Goal: Information Seeking & Learning: Compare options

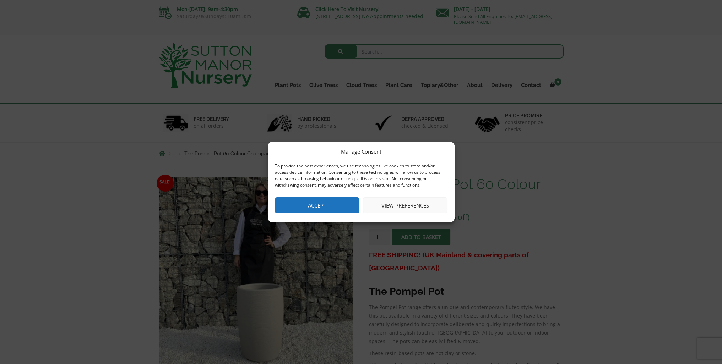
drag, startPoint x: 328, startPoint y: 210, endPoint x: 0, endPoint y: 56, distance: 362.6
click at [329, 209] on button "Accept" at bounding box center [317, 205] width 84 height 16
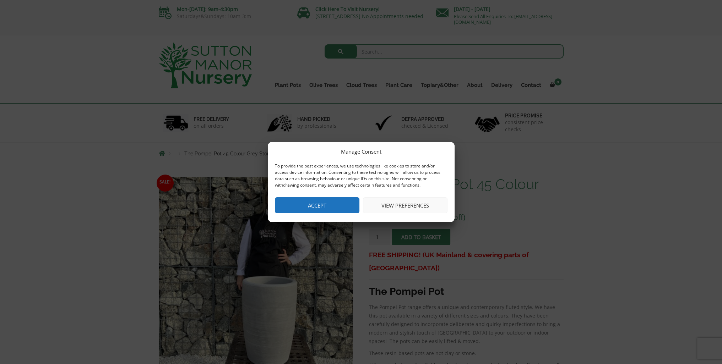
click at [315, 202] on button "Accept" at bounding box center [317, 205] width 84 height 16
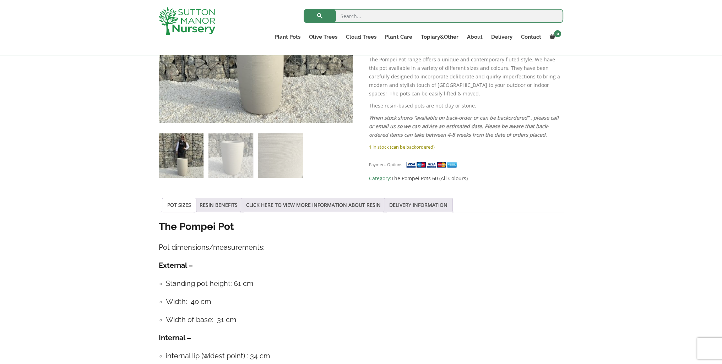
scroll to position [284, 0]
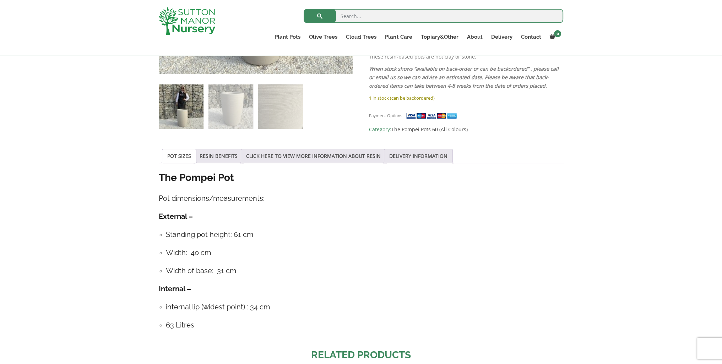
drag, startPoint x: 382, startPoint y: 186, endPoint x: 375, endPoint y: 186, distance: 6.7
click at [378, 186] on div "The Pompei Pot Pot dimensions/measurements: External – Standing pot height: 61 …" at bounding box center [361, 254] width 405 height 167
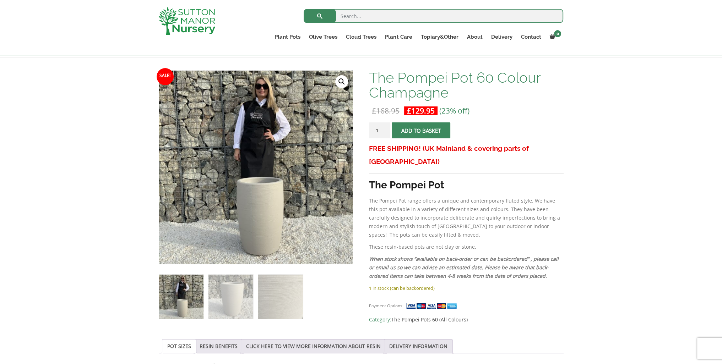
scroll to position [107, 0]
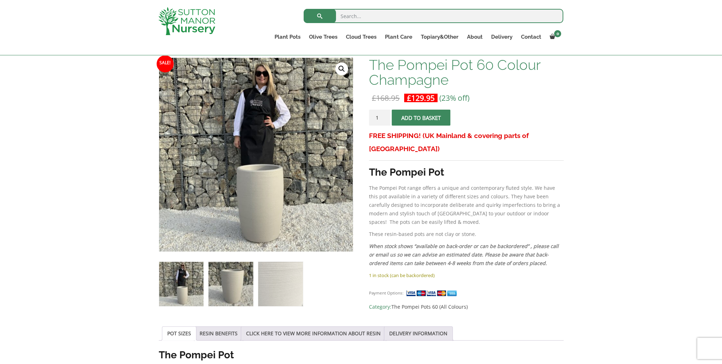
click at [220, 283] on img at bounding box center [230, 284] width 44 height 44
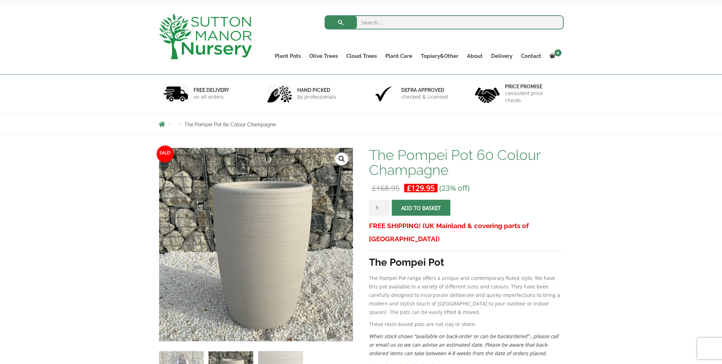
scroll to position [0, 0]
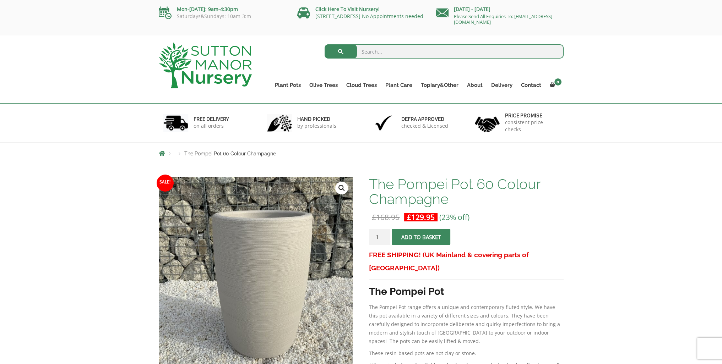
drag, startPoint x: 289, startPoint y: 102, endPoint x: 514, endPoint y: 159, distance: 232.5
click at [515, 159] on div "Products The Pompei Pot 60 Colour Champagne" at bounding box center [360, 153] width 415 height 21
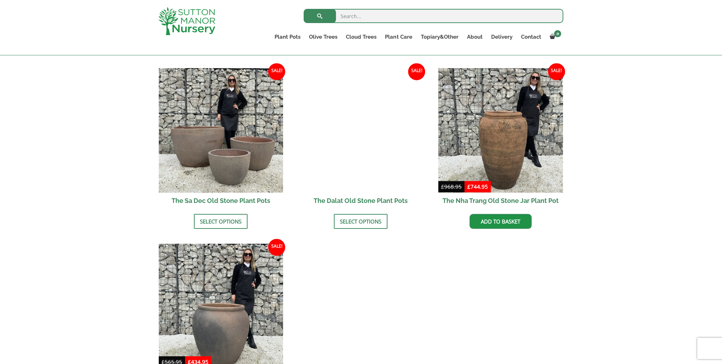
scroll to position [378, 0]
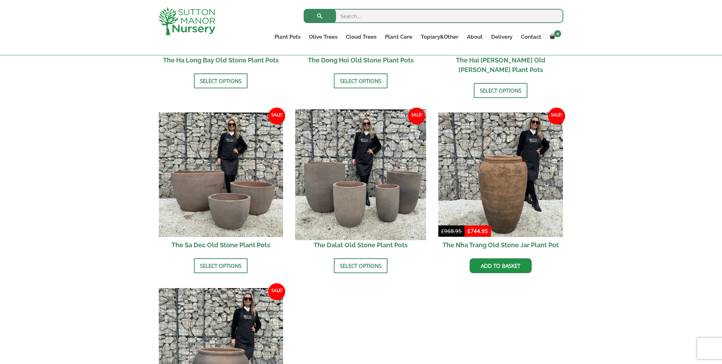
click at [380, 179] on img at bounding box center [360, 175] width 131 height 131
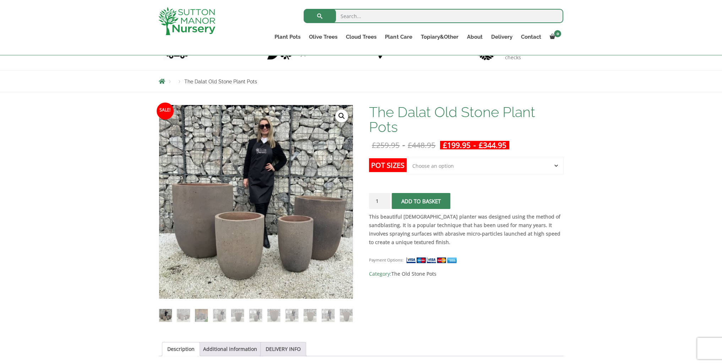
scroll to position [71, 0]
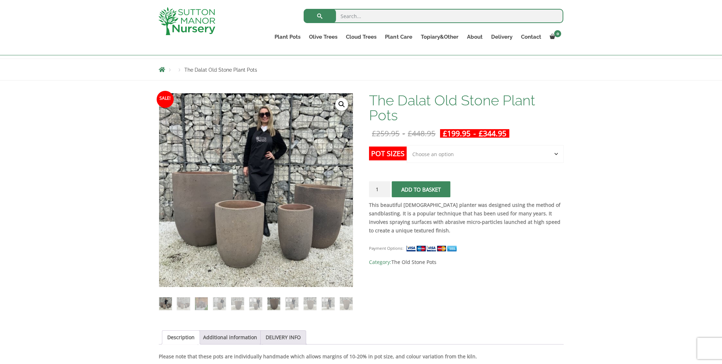
click at [278, 302] on img at bounding box center [273, 304] width 13 height 13
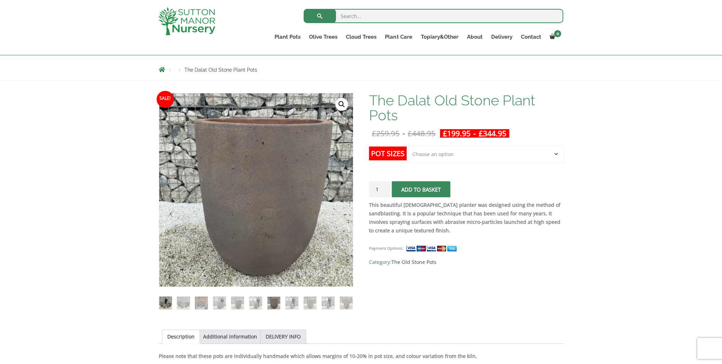
click at [170, 304] on img at bounding box center [165, 303] width 13 height 13
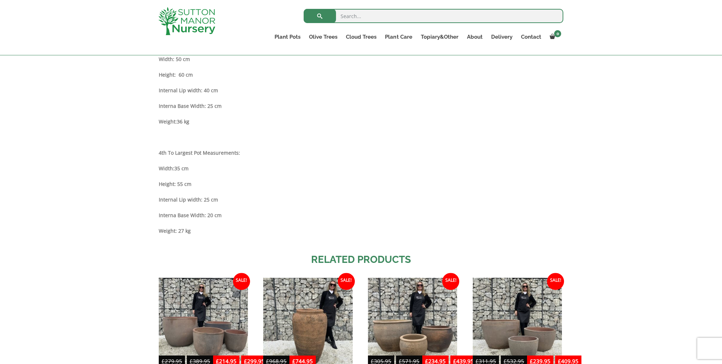
scroll to position [639, 0]
